Goal: Task Accomplishment & Management: Manage account settings

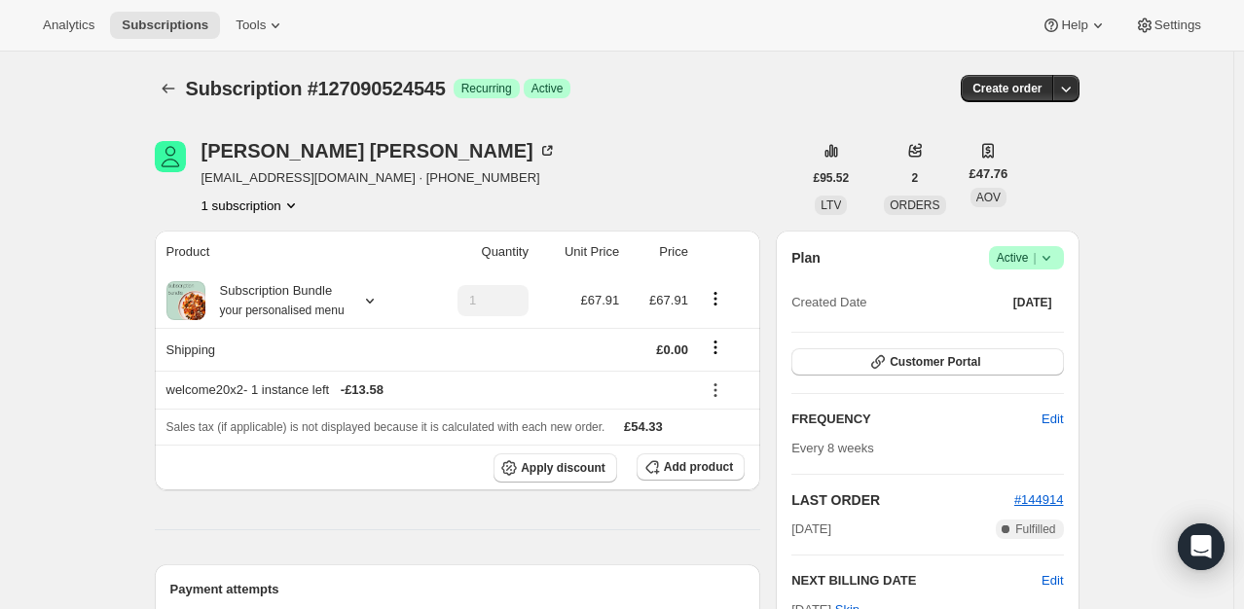
click at [1069, 256] on div "Plan Success Active | Created Date [DATE] Customer Portal FREQUENCY Edit Every …" at bounding box center [927, 482] width 303 height 503
click at [1051, 256] on icon at bounding box center [1045, 257] width 19 height 19
click at [1005, 333] on span "Cancel subscription" at bounding box center [1032, 328] width 110 height 15
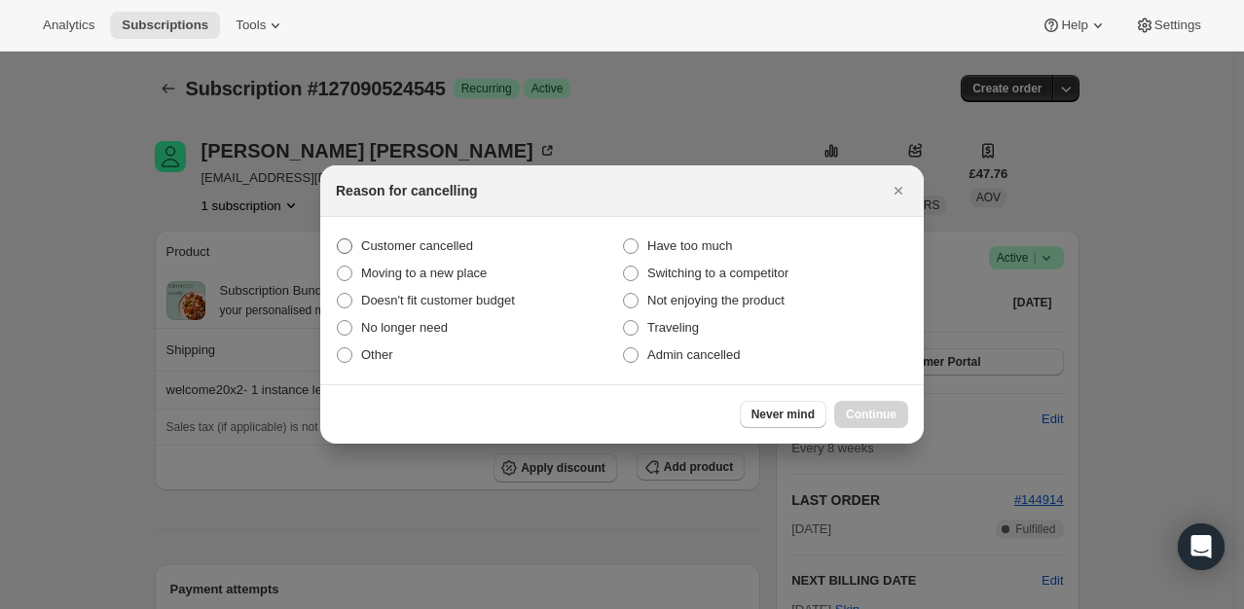
click at [428, 252] on span "Customer cancelled" at bounding box center [417, 245] width 112 height 15
click at [338, 239] on input "Customer cancelled" at bounding box center [337, 238] width 1 height 1
radio input "true"
click at [884, 415] on span "Continue" at bounding box center [871, 415] width 51 height 16
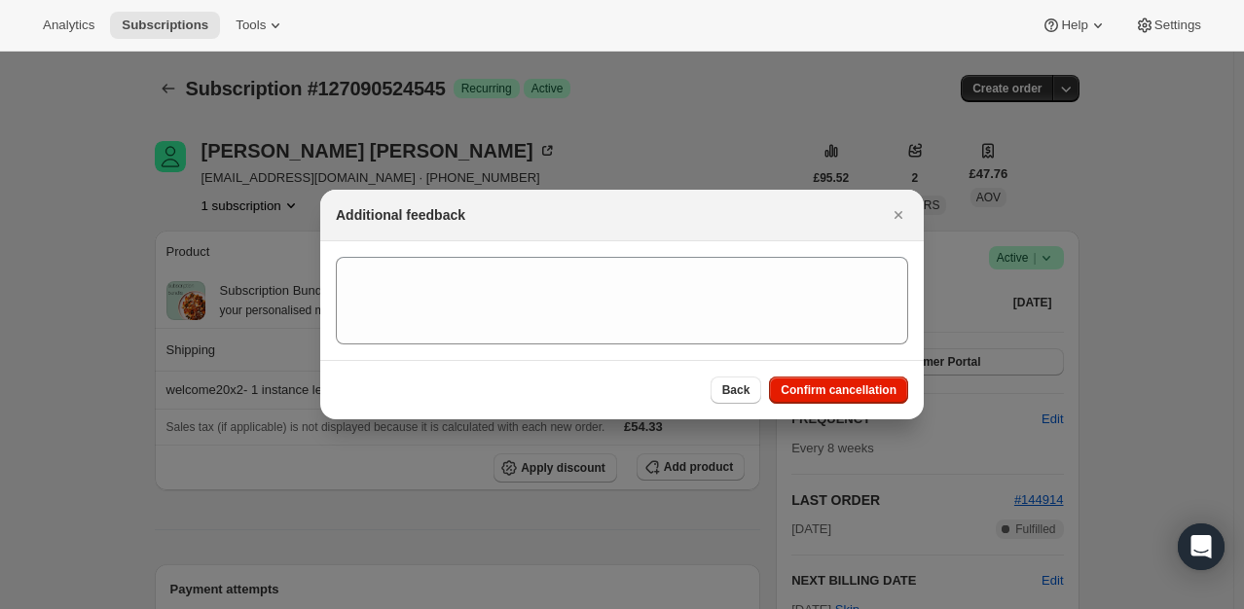
click at [857, 406] on div "Back Confirm cancellation" at bounding box center [621, 389] width 603 height 59
click at [853, 399] on button "Confirm cancellation" at bounding box center [838, 390] width 139 height 27
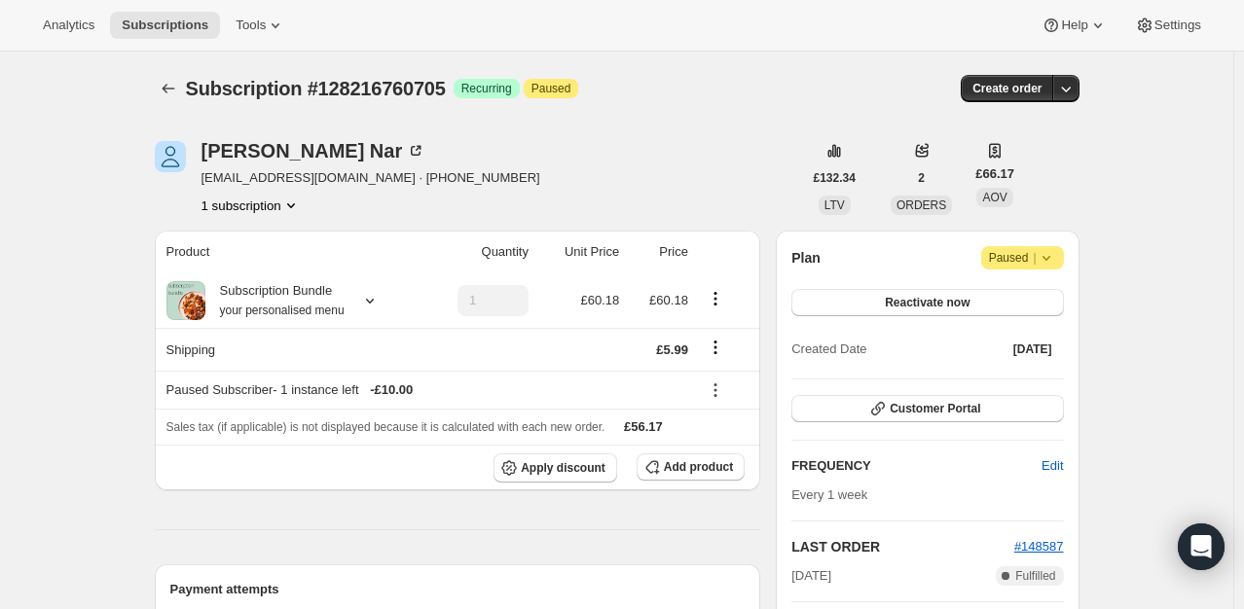
click at [1055, 263] on icon at bounding box center [1045, 257] width 19 height 19
click at [1025, 291] on span "Cancel subscription" at bounding box center [1029, 295] width 110 height 15
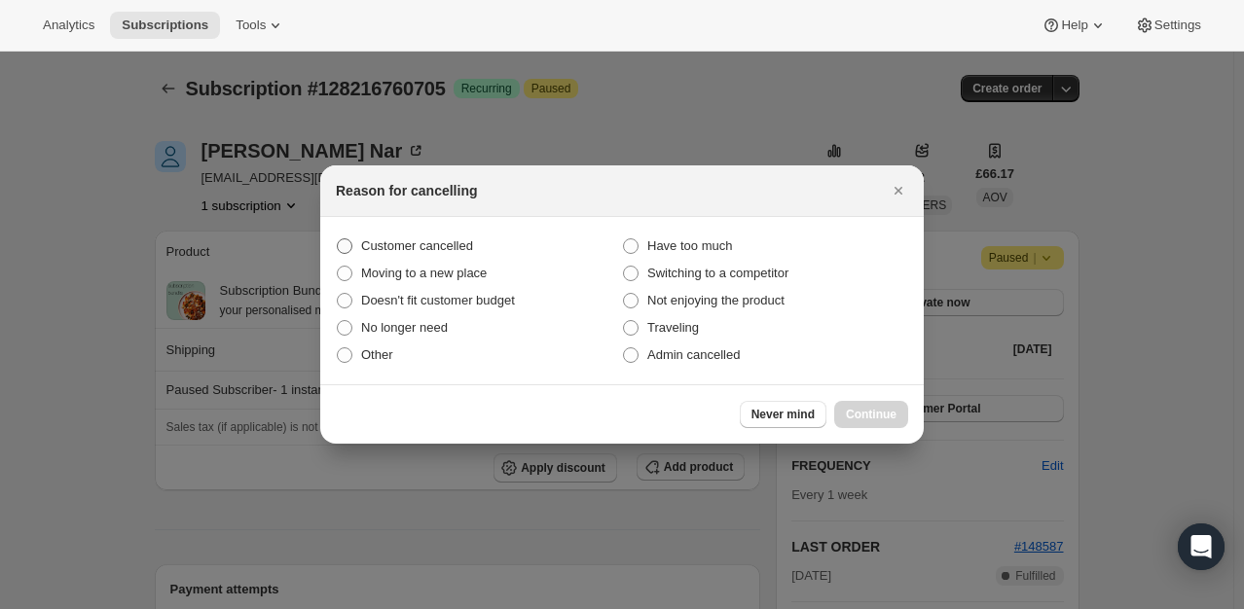
click at [416, 253] on span "Customer cancelled" at bounding box center [417, 245] width 112 height 15
click at [338, 239] on input "Customer cancelled" at bounding box center [337, 238] width 1 height 1
radio input "true"
click at [886, 415] on span "Continue" at bounding box center [871, 415] width 51 height 16
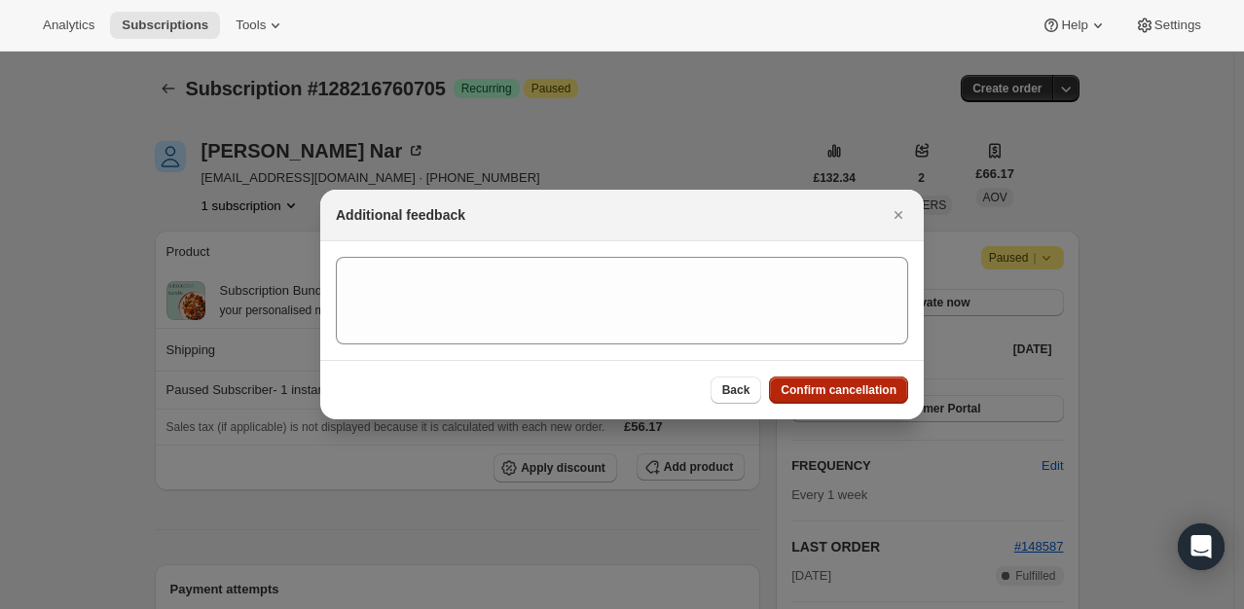
click at [840, 399] on button "Confirm cancellation" at bounding box center [838, 390] width 139 height 27
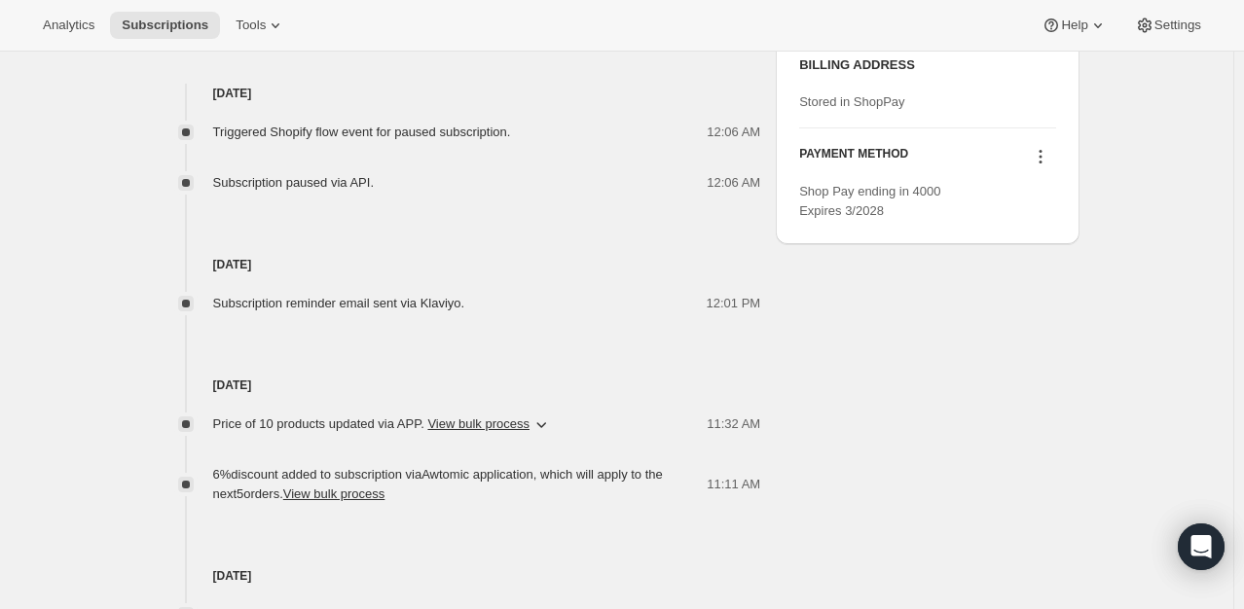
scroll to position [884, 0]
click at [1046, 166] on icon at bounding box center [1040, 156] width 19 height 19
click at [1057, 280] on span "Select payment method" at bounding box center [1042, 282] width 133 height 15
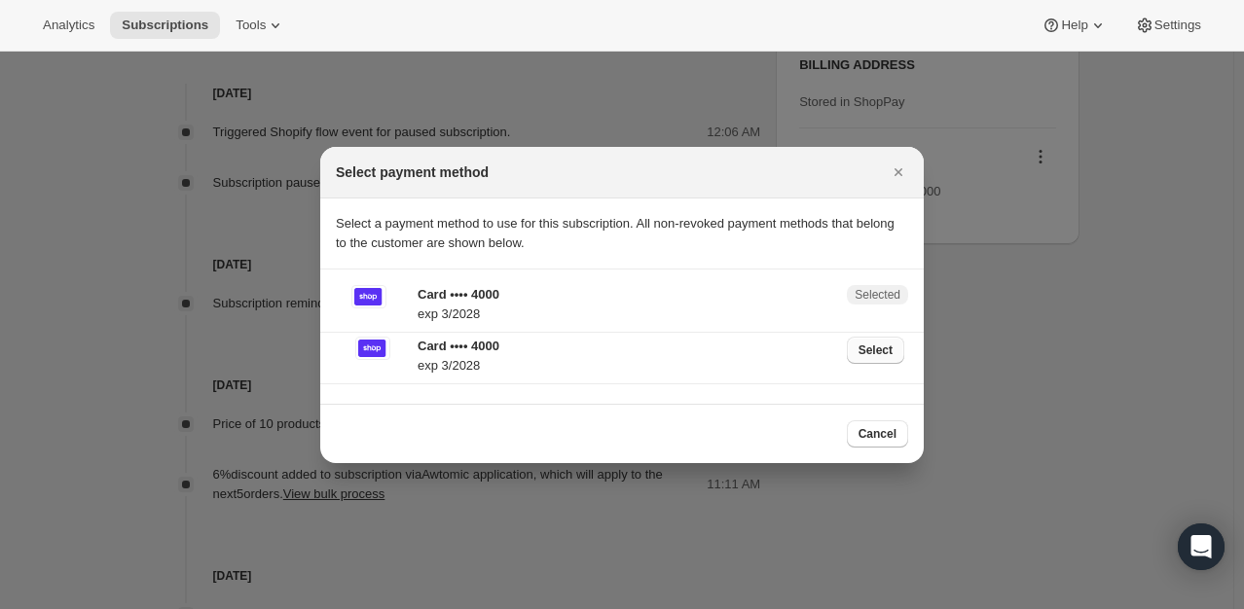
click at [889, 345] on span "Select" at bounding box center [875, 351] width 34 height 16
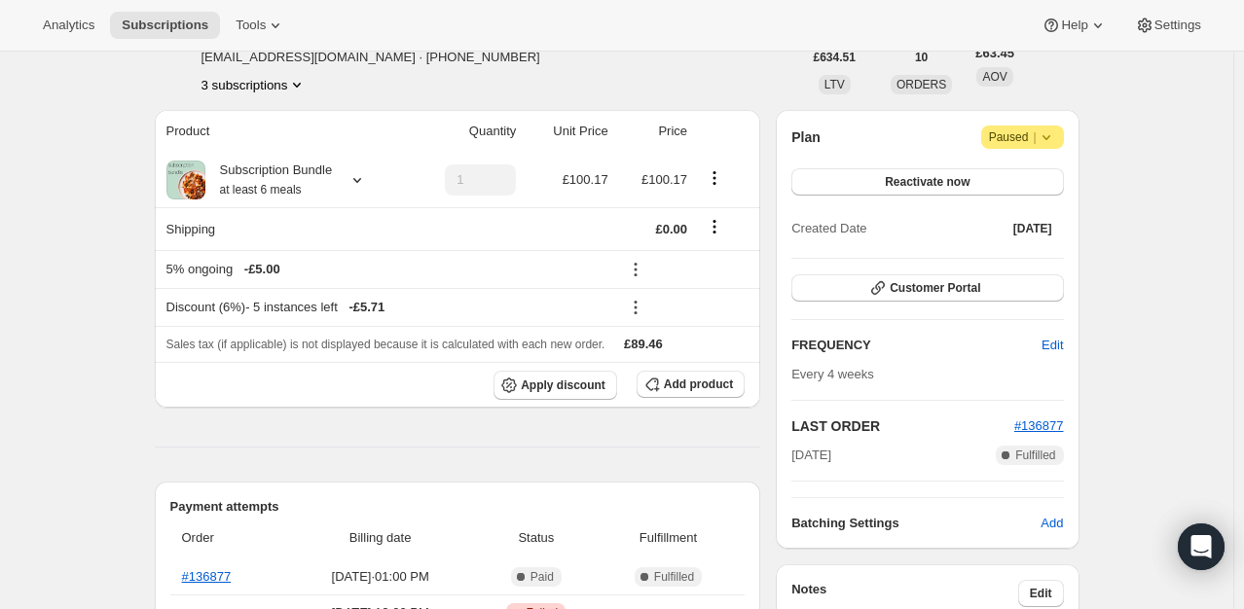
scroll to position [216, 0]
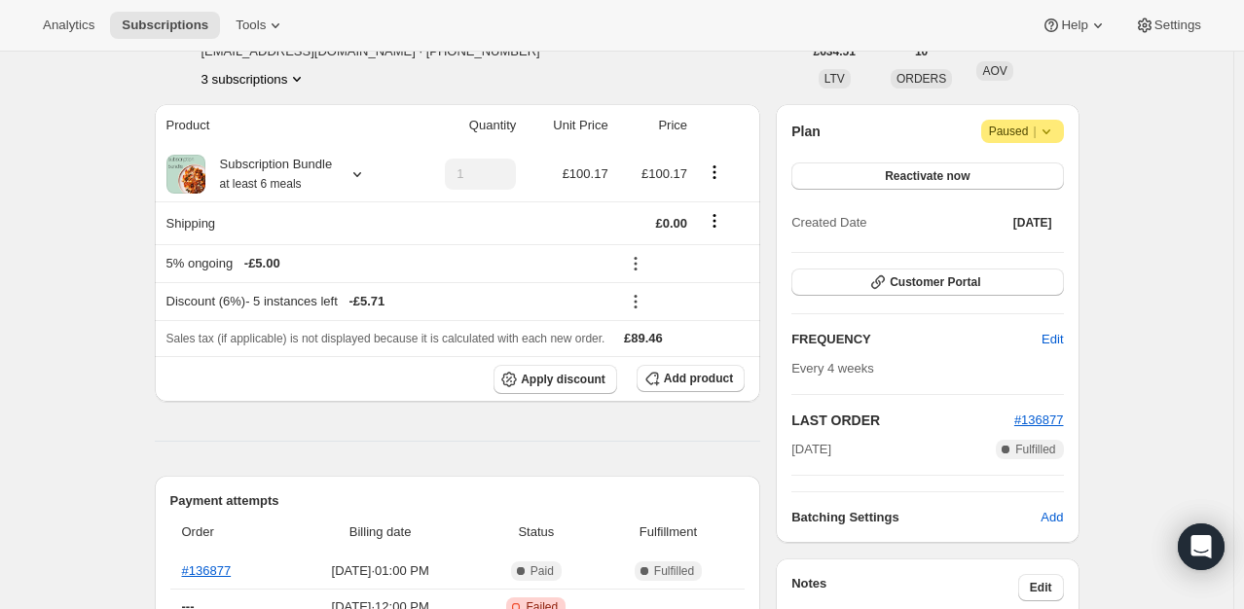
click at [1053, 138] on icon at bounding box center [1045, 131] width 19 height 19
click at [1056, 127] on icon at bounding box center [1045, 131] width 19 height 19
click at [977, 165] on button "Reactivate now" at bounding box center [927, 176] width 272 height 27
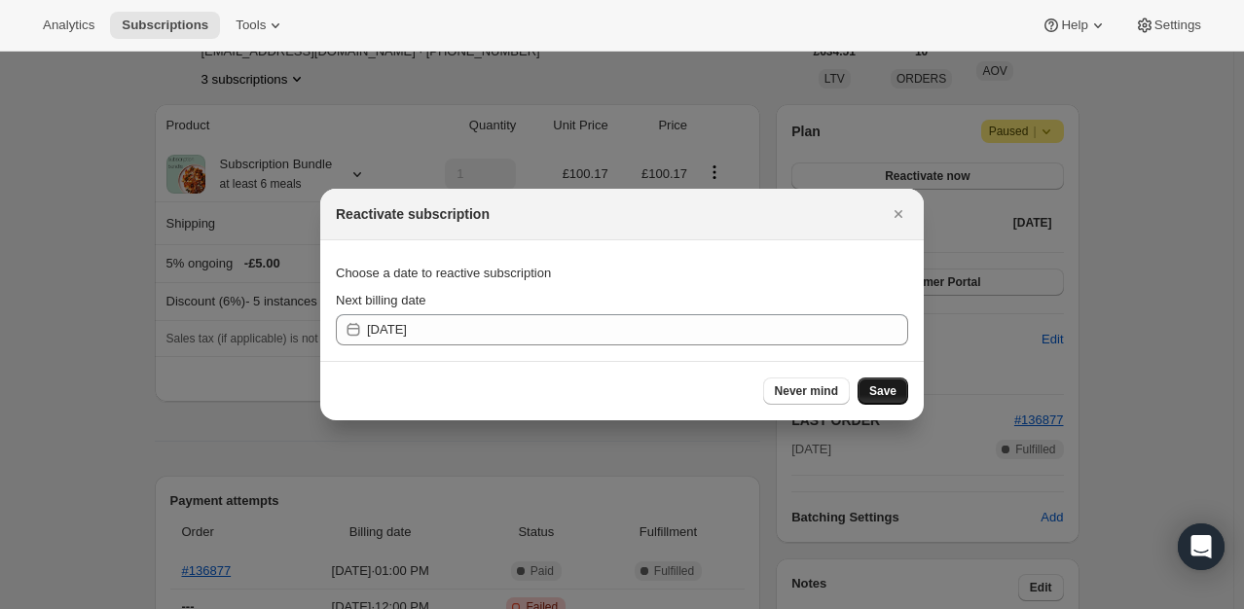
click at [874, 384] on span "Save" at bounding box center [882, 391] width 27 height 16
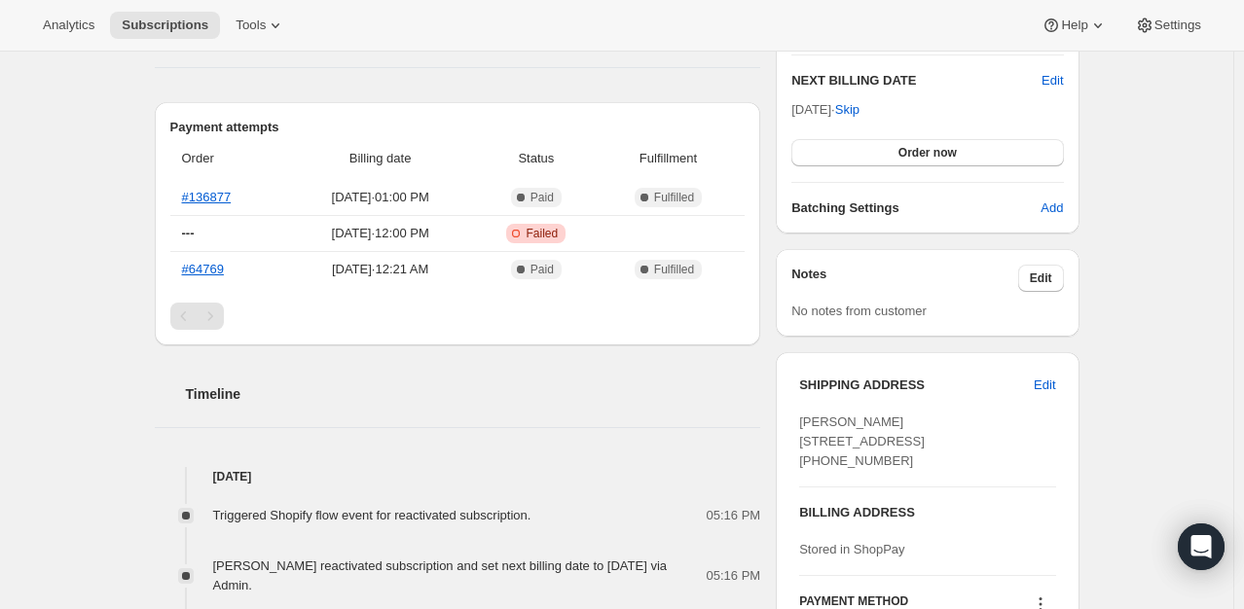
scroll to position [685, 0]
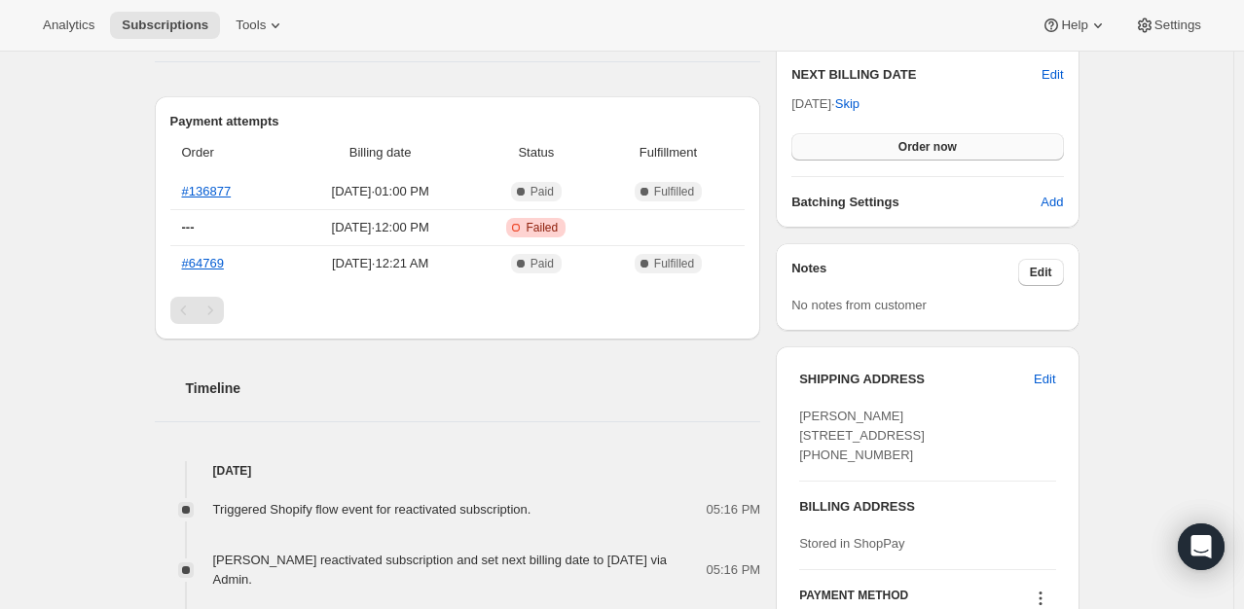
click at [887, 146] on button "Order now" at bounding box center [927, 146] width 272 height 27
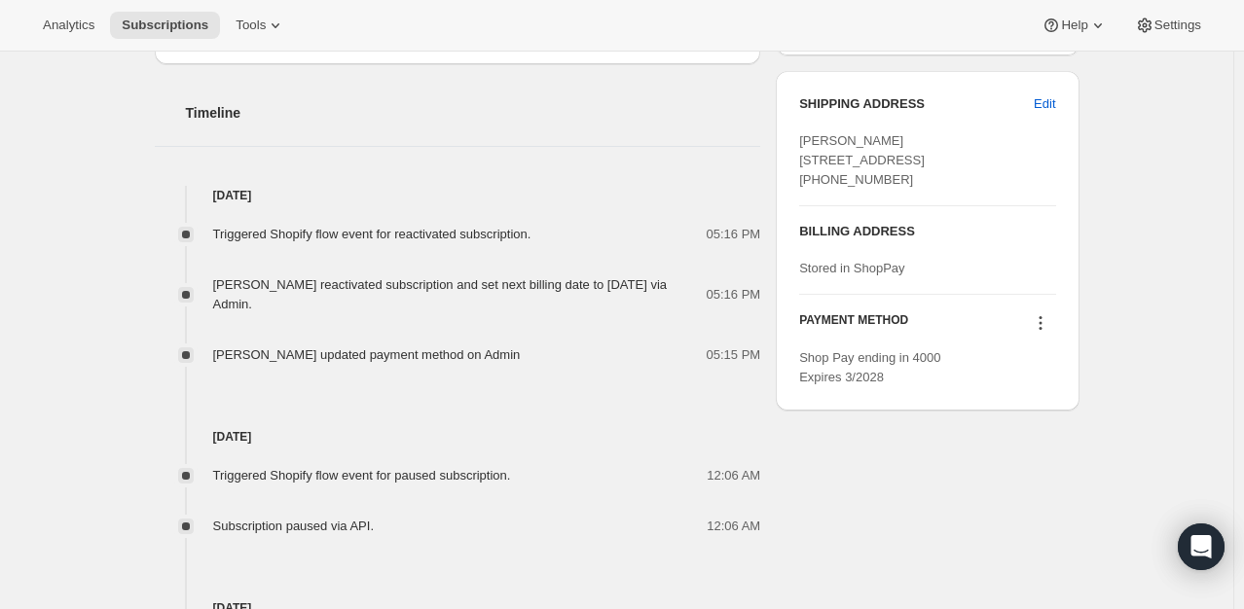
scroll to position [961, 0]
click at [1045, 332] on icon at bounding box center [1040, 321] width 19 height 19
click at [1096, 309] on div "Subscription #11090624767. This page is ready Subscription #11090624767 Success…" at bounding box center [616, 173] width 971 height 2167
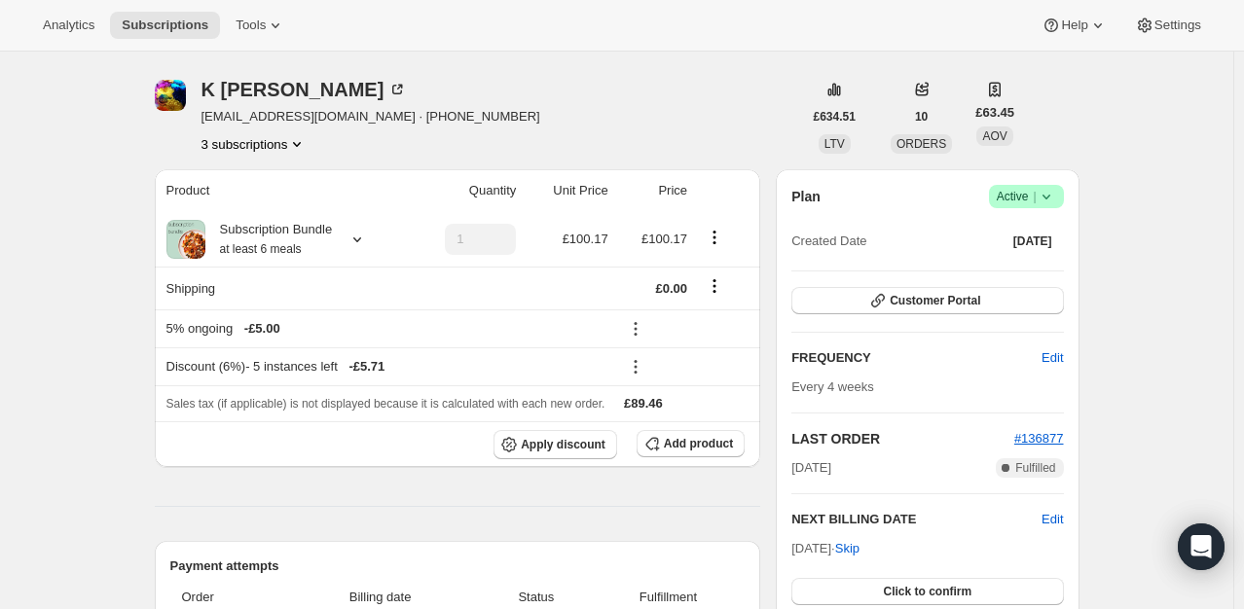
scroll to position [582, 0]
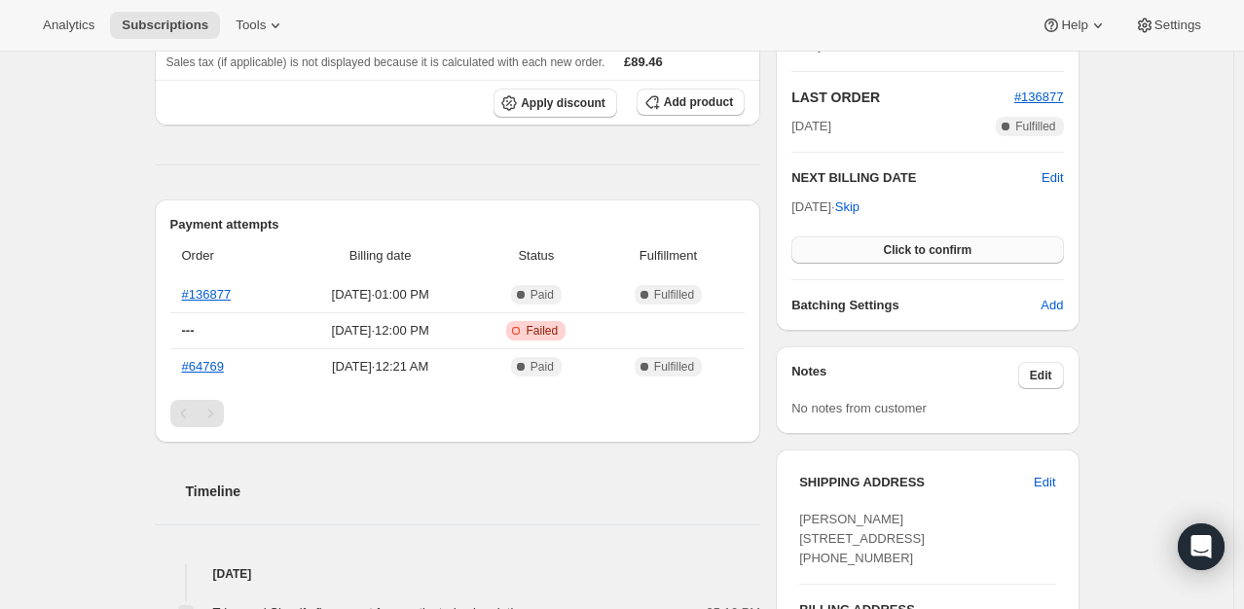
click at [936, 246] on span "Click to confirm" at bounding box center [927, 250] width 89 height 16
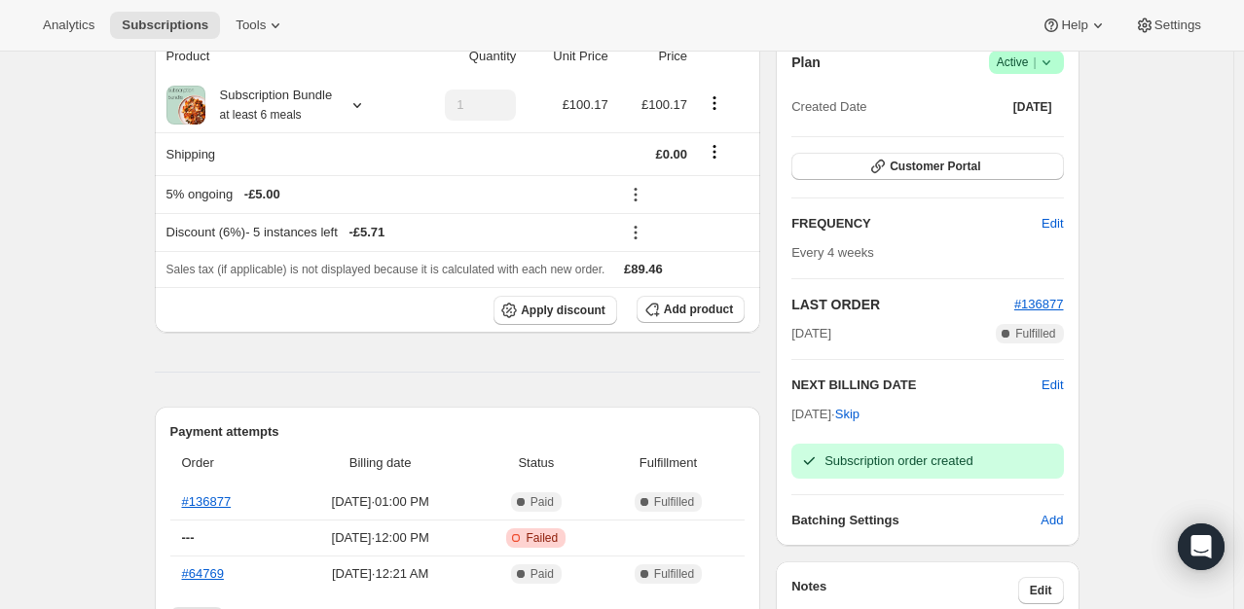
scroll to position [0, 0]
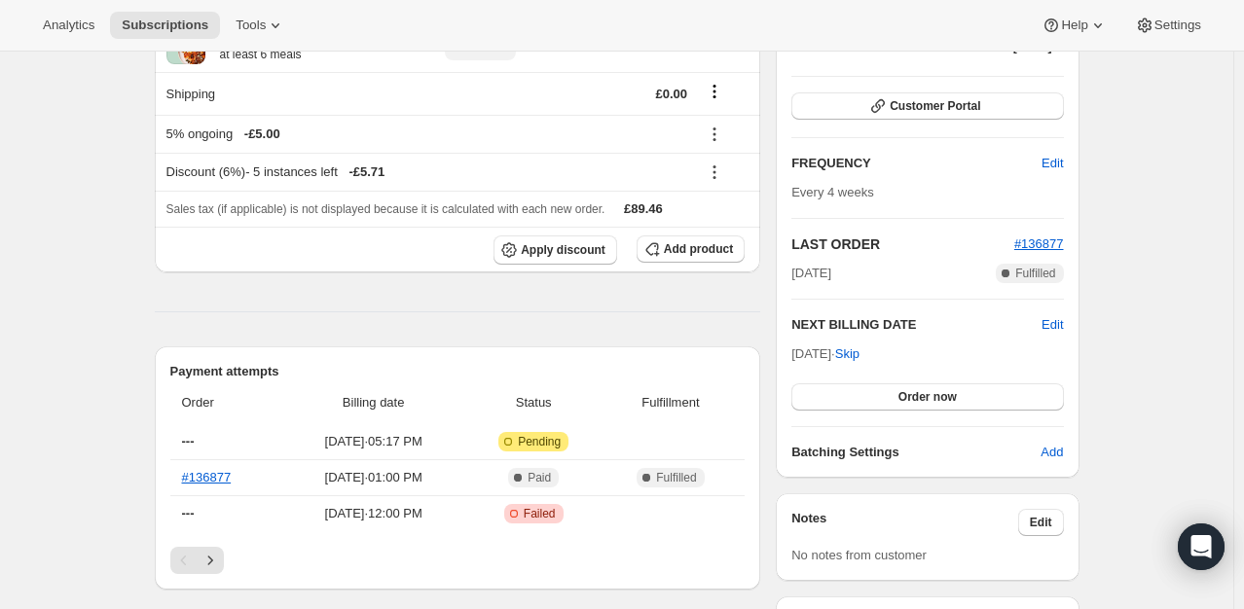
scroll to position [257, 0]
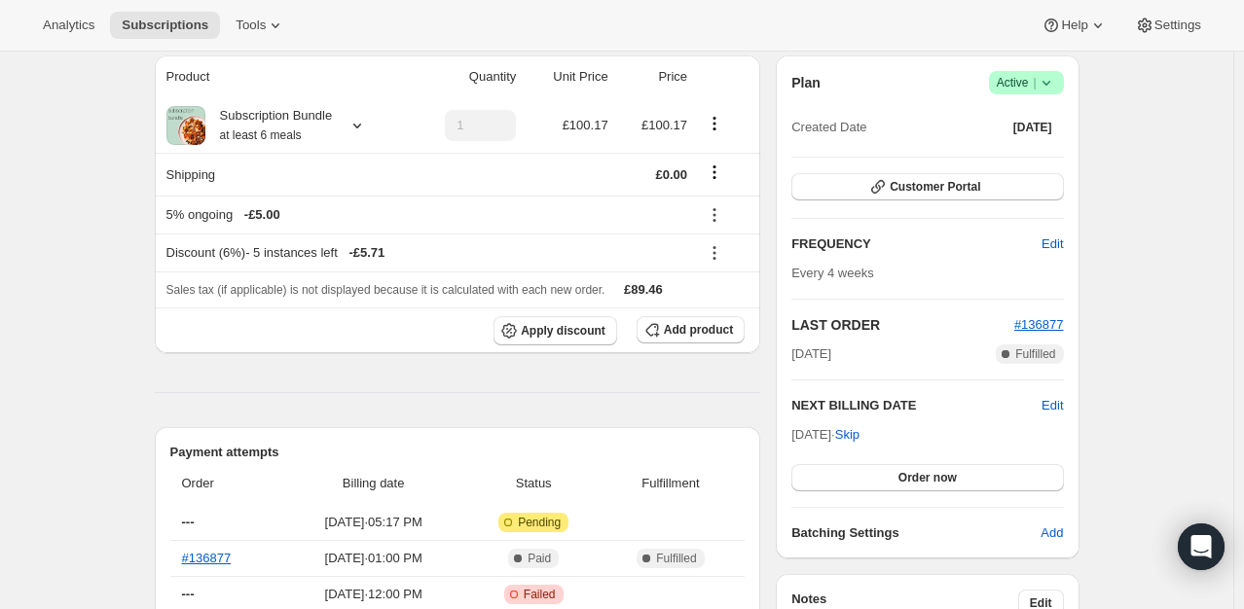
scroll to position [0, 0]
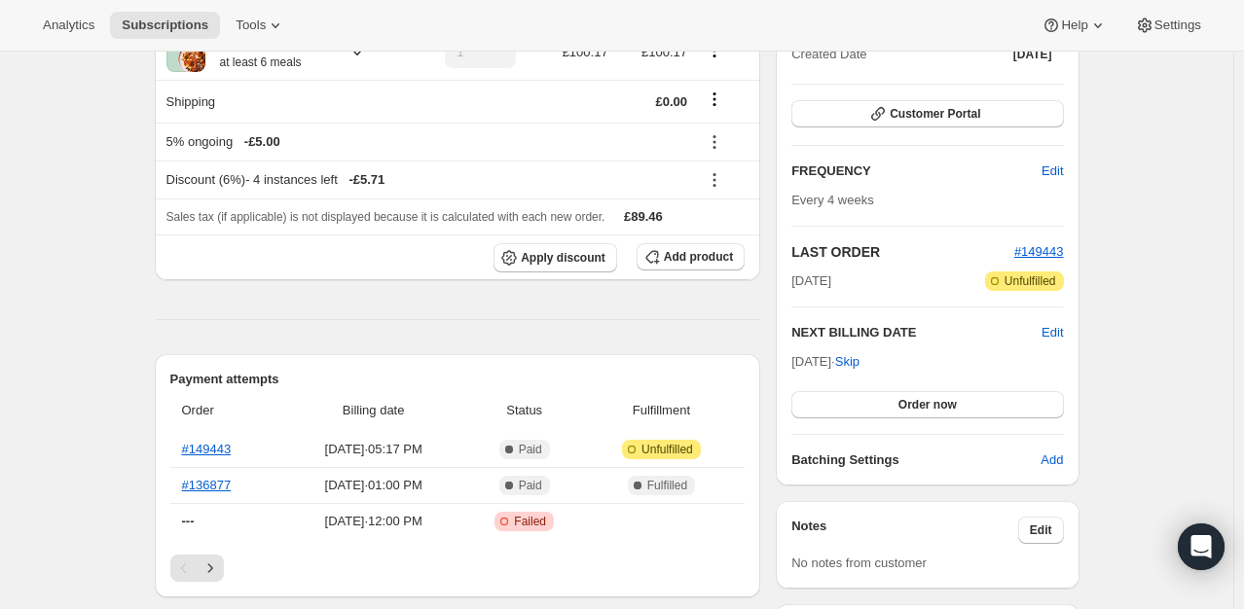
scroll to position [249, 0]
click at [218, 452] on link "#149443" at bounding box center [207, 448] width 50 height 15
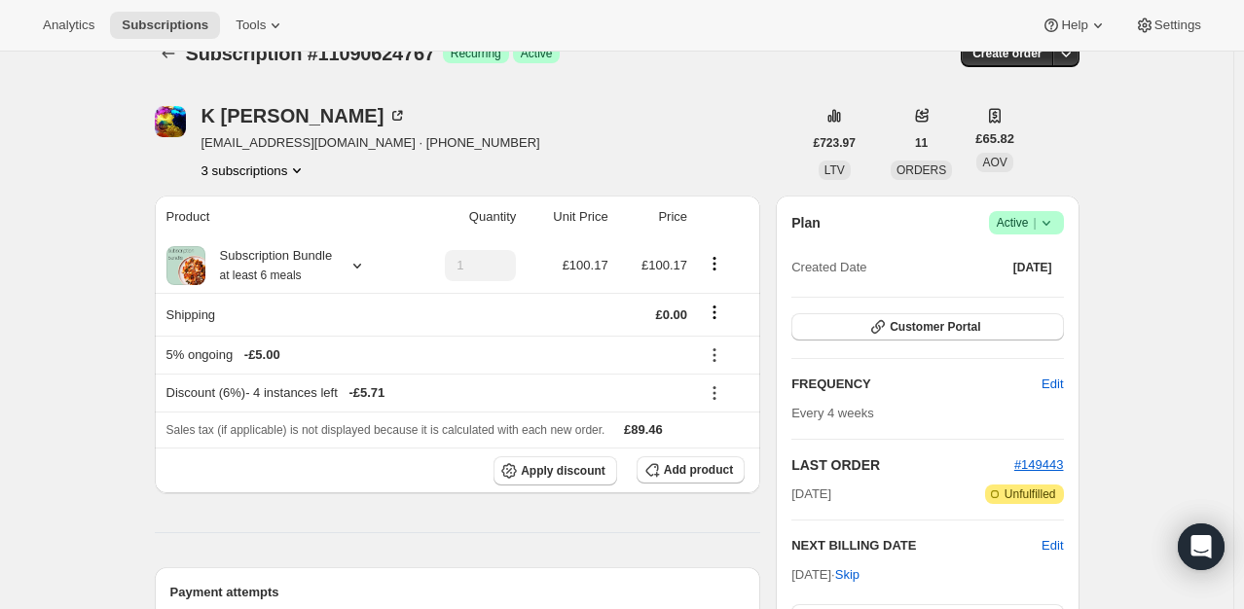
scroll to position [35, 0]
drag, startPoint x: 441, startPoint y: 145, endPoint x: 347, endPoint y: 146, distance: 93.4
click at [347, 146] on div "K [PERSON_NAME] [EMAIL_ADDRESS][DOMAIN_NAME] · [PHONE_NUMBER] 3 subscriptions" at bounding box center [478, 143] width 647 height 74
click at [383, 144] on span "[EMAIL_ADDRESS][DOMAIN_NAME] · [PHONE_NUMBER]" at bounding box center [370, 142] width 339 height 19
drag, startPoint x: 440, startPoint y: 145, endPoint x: 351, endPoint y: 148, distance: 88.6
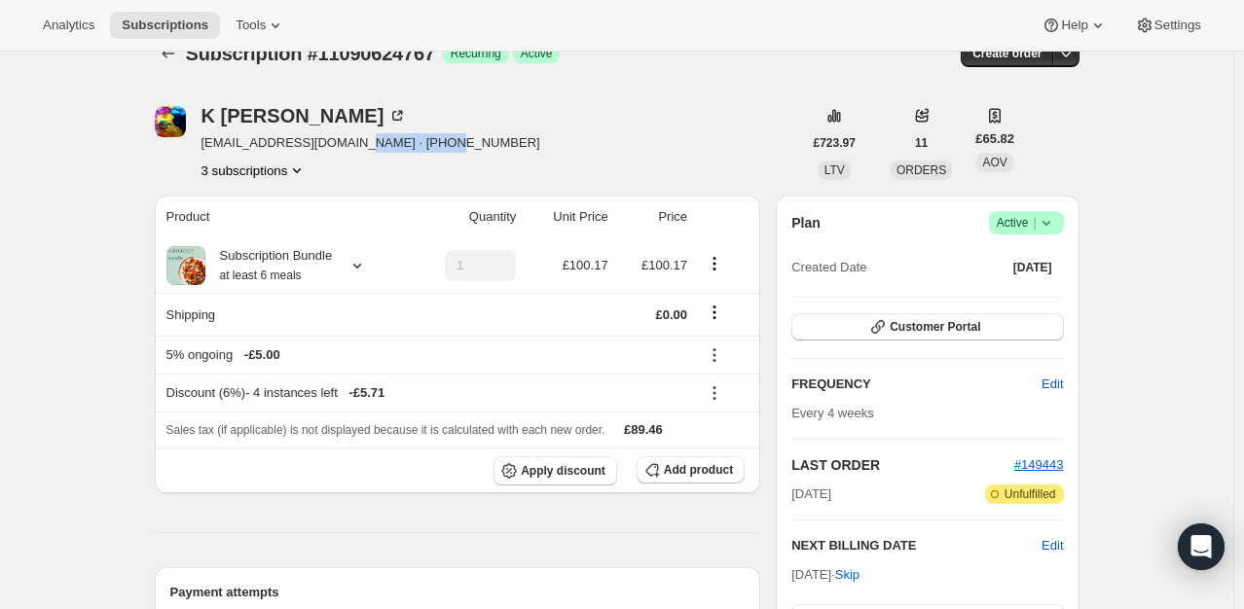
click at [351, 148] on div "K [PERSON_NAME] [EMAIL_ADDRESS][DOMAIN_NAME] · [PHONE_NUMBER] 3 subscriptions" at bounding box center [478, 143] width 647 height 74
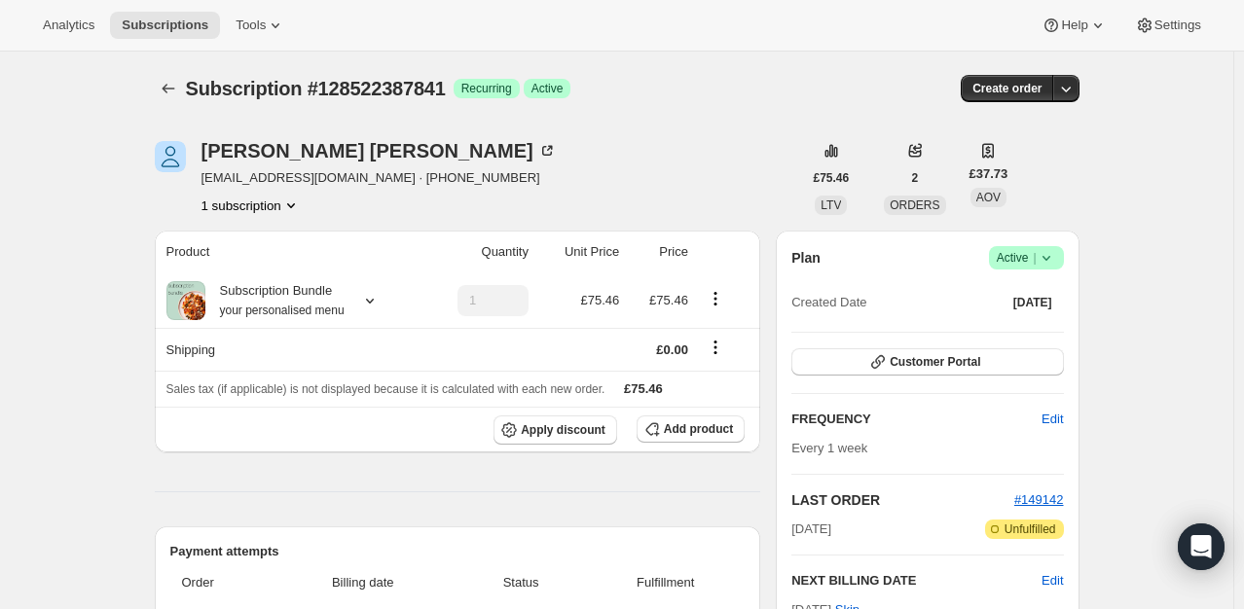
click at [1051, 257] on icon at bounding box center [1045, 257] width 19 height 19
click at [1025, 321] on span "Cancel subscription" at bounding box center [1032, 328] width 110 height 15
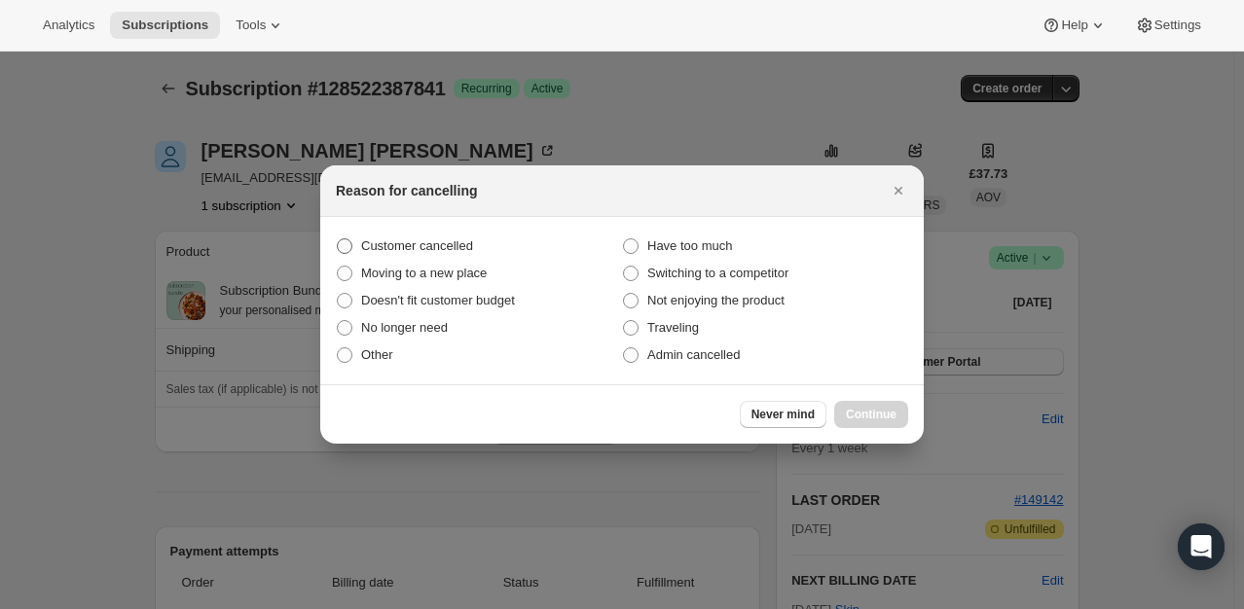
click at [437, 251] on span "Customer cancelled" at bounding box center [417, 245] width 112 height 15
click at [338, 239] on input "Customer cancelled" at bounding box center [337, 238] width 1 height 1
radio input "true"
click at [859, 426] on button "Continue" at bounding box center [871, 414] width 74 height 27
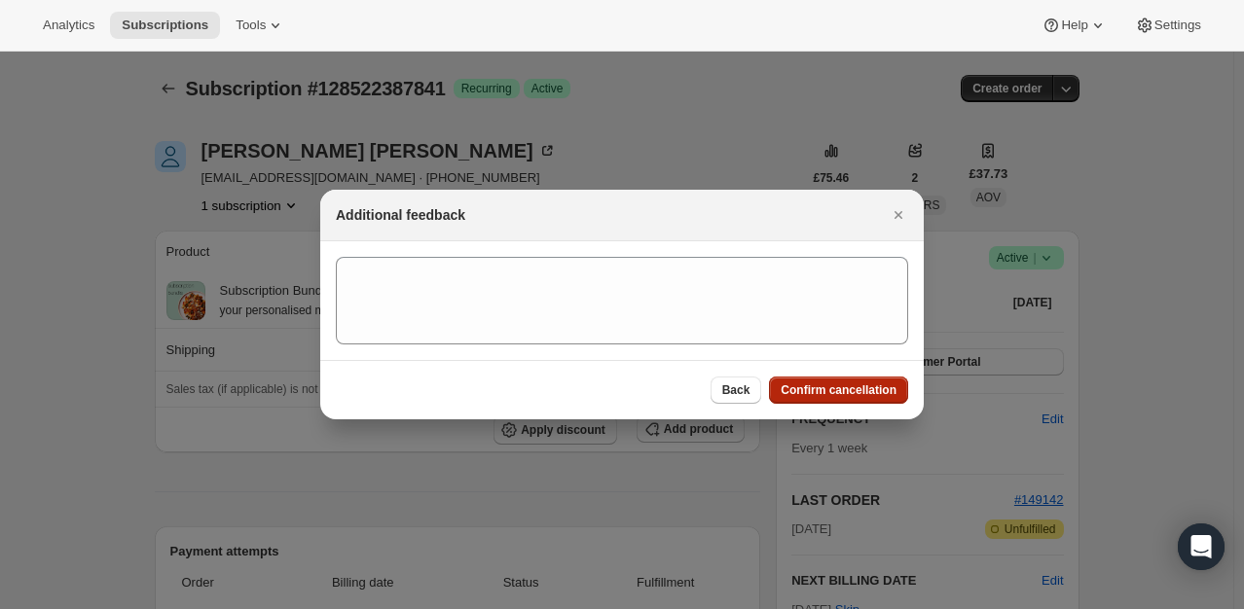
click at [853, 388] on span "Confirm cancellation" at bounding box center [838, 390] width 116 height 16
